Goal: Task Accomplishment & Management: Use online tool/utility

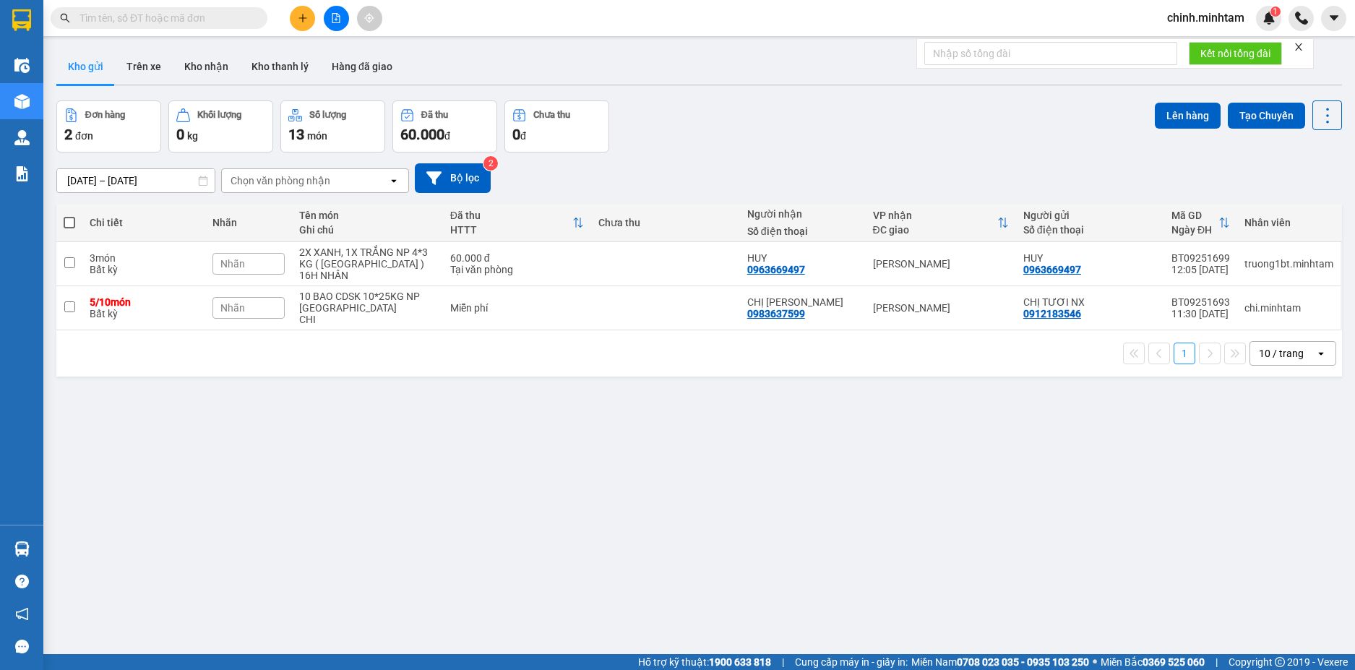
click at [176, 20] on input "text" at bounding box center [165, 18] width 171 height 16
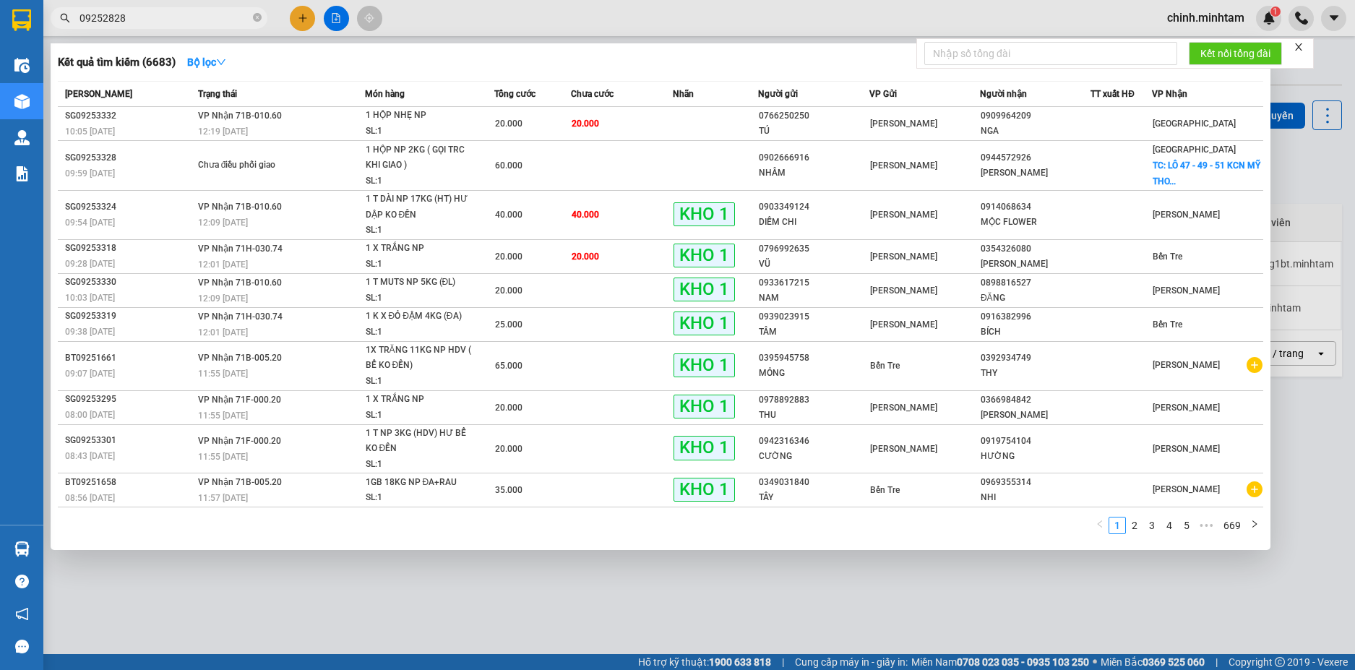
type input "09252828"
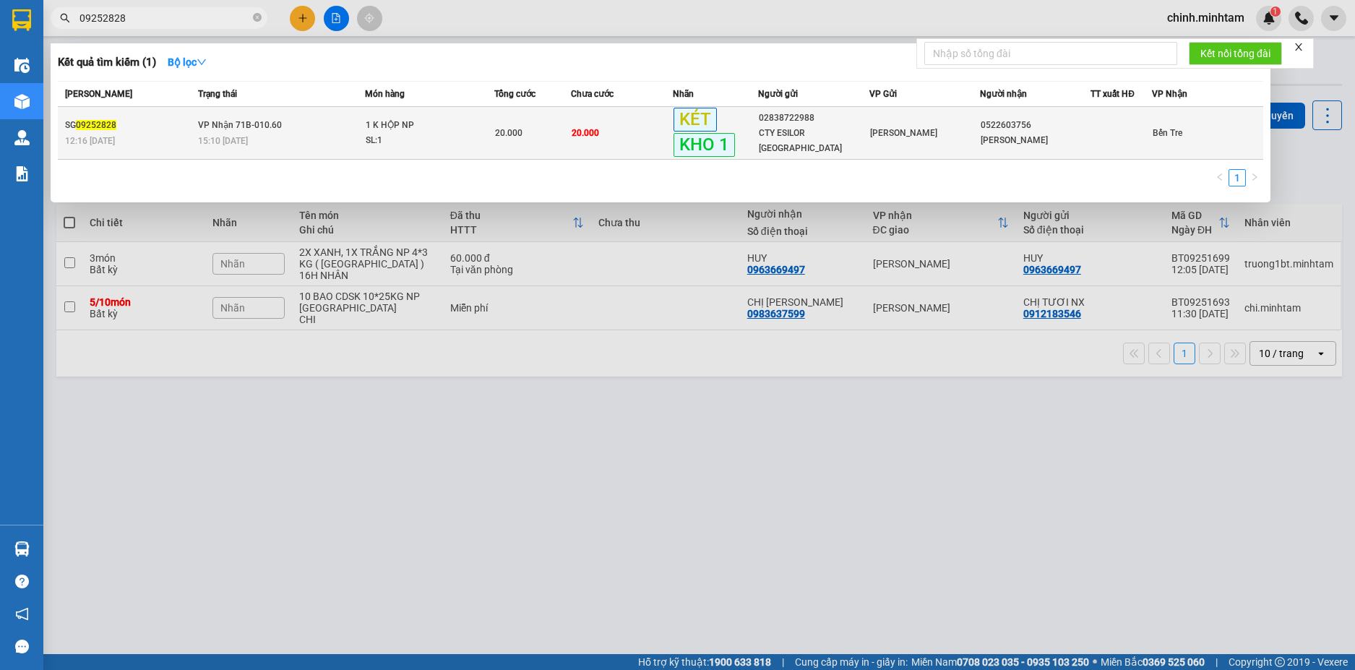
click at [342, 127] on td "VP Nhận 71B-010.60 15:10 [DATE]" at bounding box center [279, 133] width 171 height 53
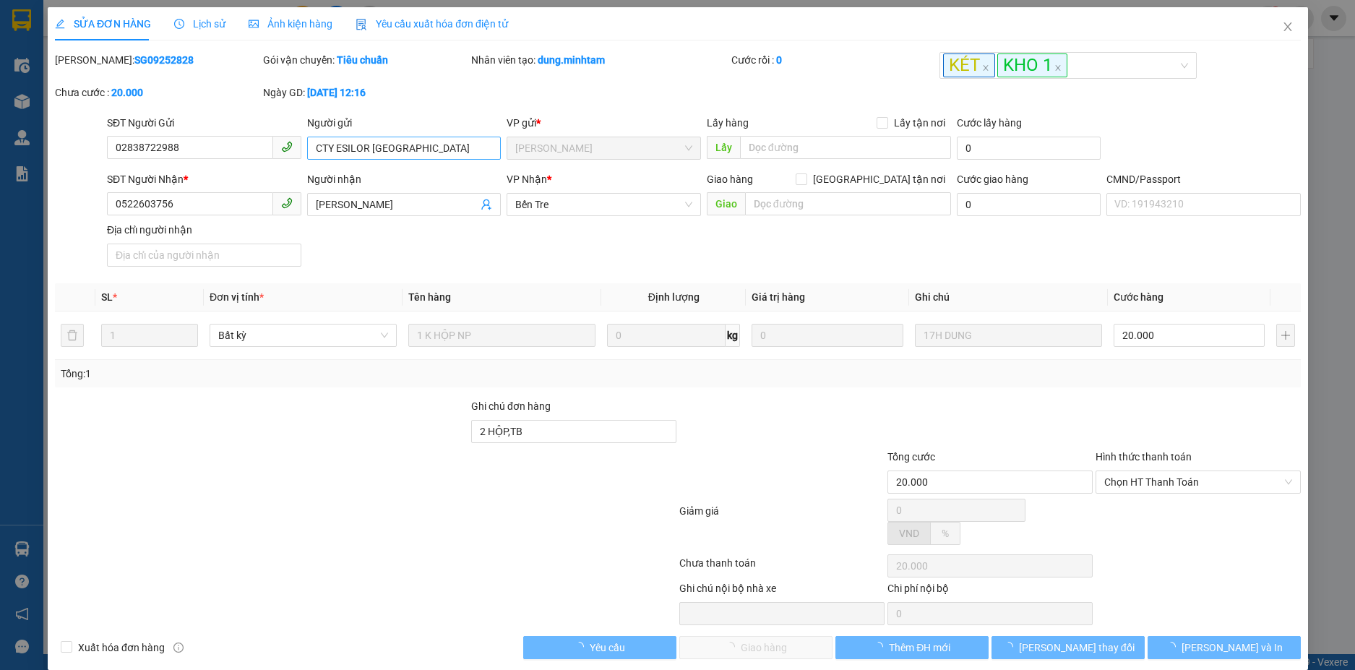
type input "02838722988"
type input "CTY ESILOR [GEOGRAPHIC_DATA]"
type input "0522603756"
type input "[PERSON_NAME]"
type input "2 HỘP,TB"
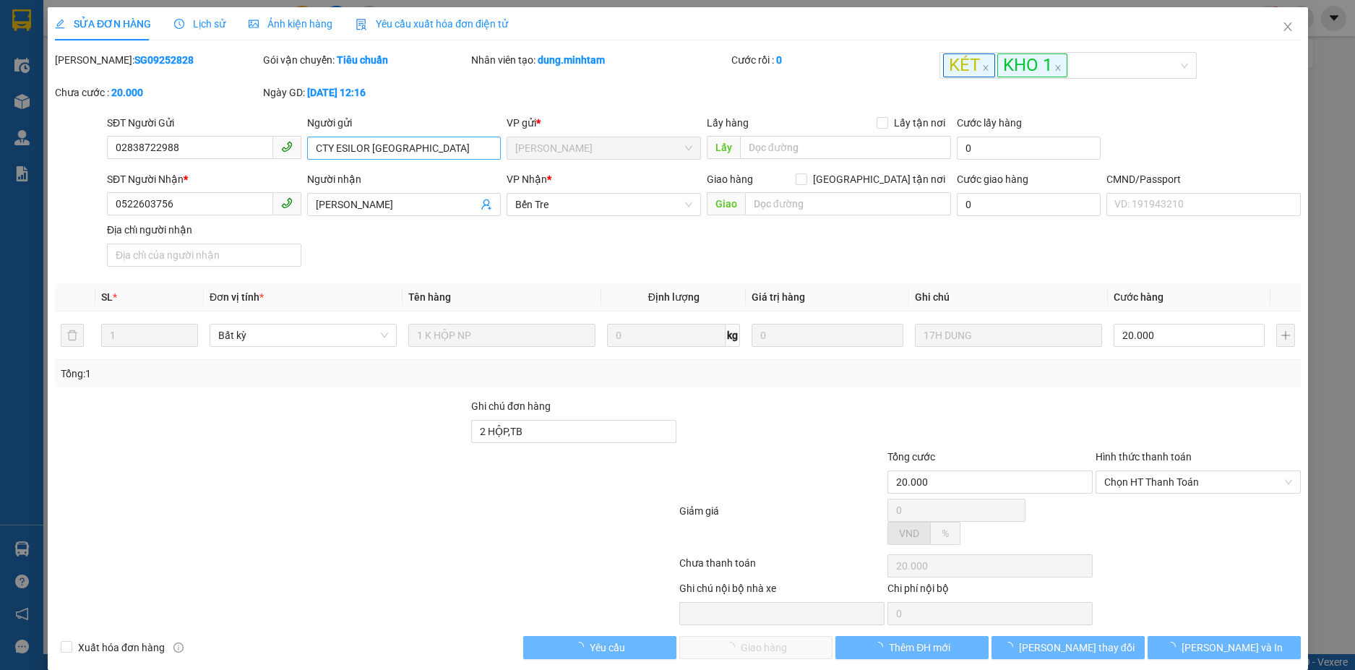
type input "20.000"
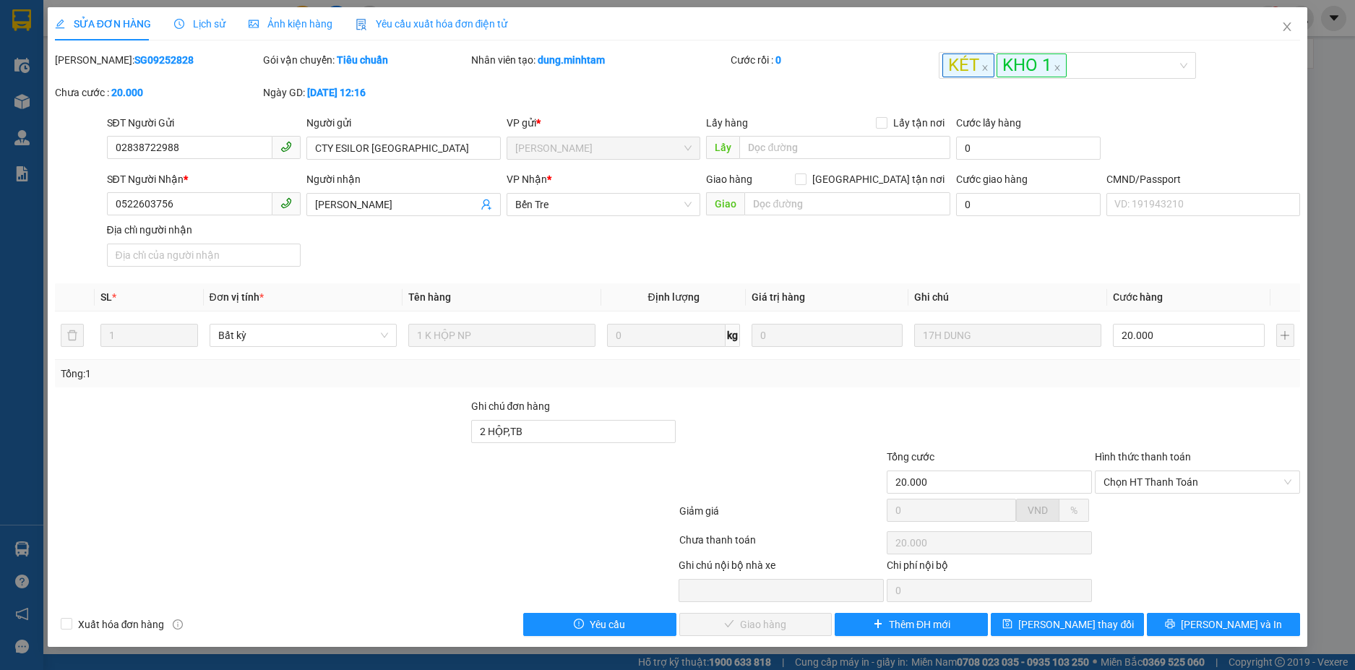
click at [213, 24] on span "Lịch sử" at bounding box center [199, 24] width 51 height 12
